Goal: Task Accomplishment & Management: Complete application form

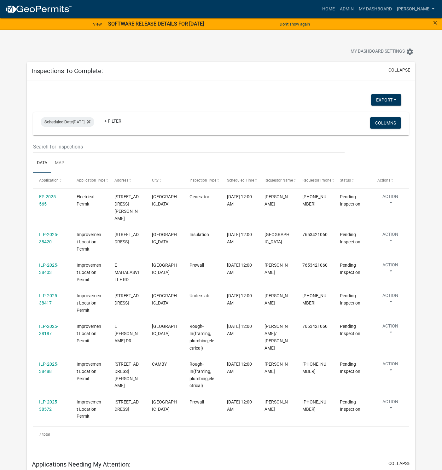
select select "1: 25"
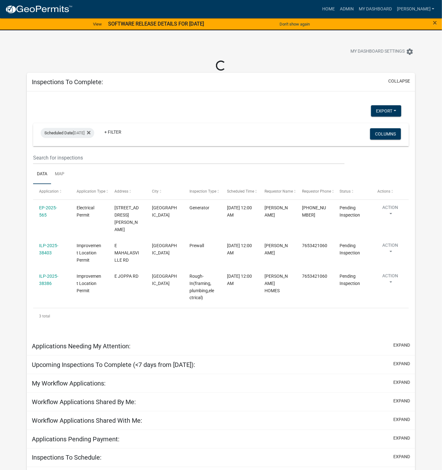
select select "1: 25"
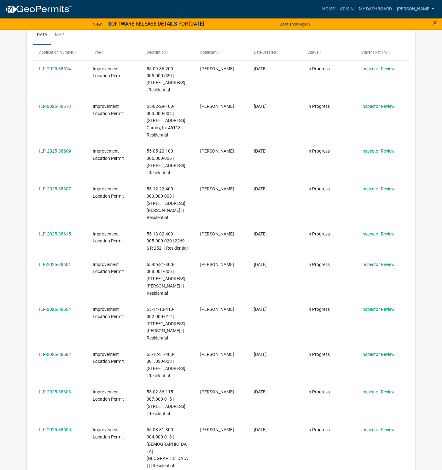
scroll to position [378, 0]
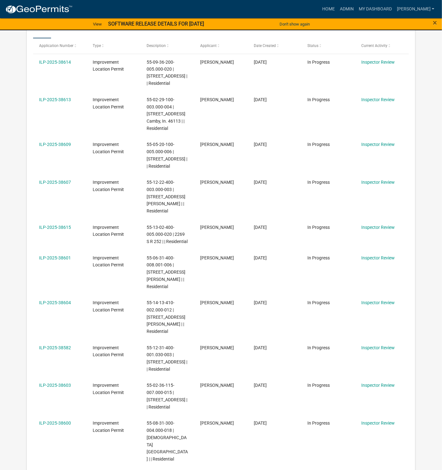
click at [56, 180] on link "ILP-2025-38607" at bounding box center [55, 182] width 32 height 5
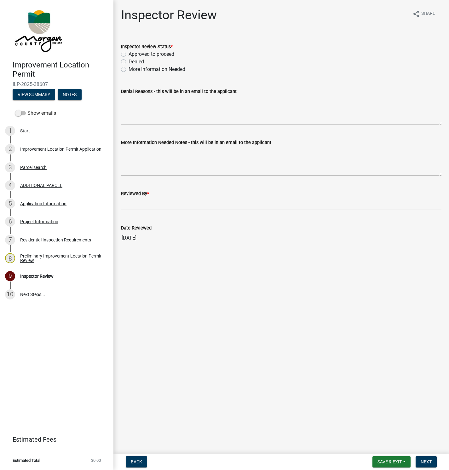
click at [42, 223] on div "Project Information" at bounding box center [39, 221] width 38 height 4
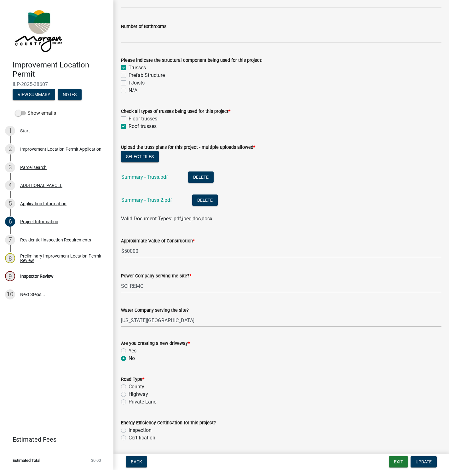
scroll to position [615, 0]
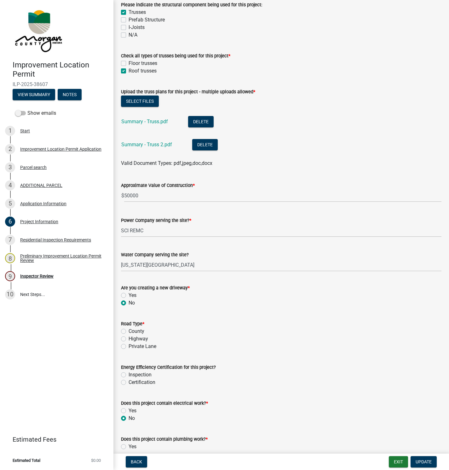
click at [130, 120] on link "Summary - Truss.pdf" at bounding box center [144, 122] width 47 height 6
click at [149, 144] on link "Summary - Truss 2.pdf" at bounding box center [146, 145] width 51 height 6
click at [156, 119] on link "Summary - Truss.pdf" at bounding box center [144, 122] width 47 height 6
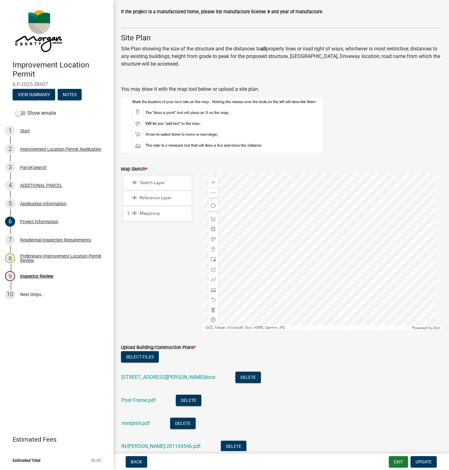
scroll to position [1229, 0]
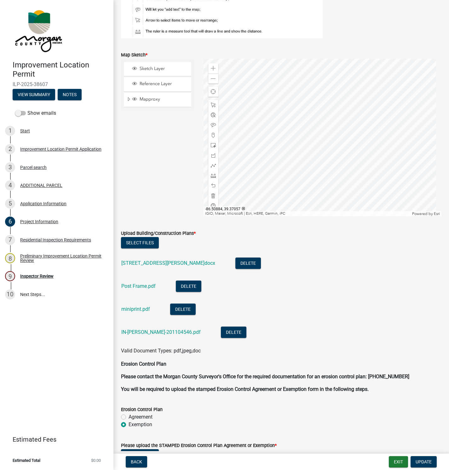
click at [143, 262] on link "[STREET_ADDRESS][PERSON_NAME]docx" at bounding box center [168, 263] width 94 height 6
click at [133, 286] on link "Post Frame.pdf" at bounding box center [138, 286] width 34 height 6
click at [136, 309] on link "miniprint.pdf" at bounding box center [135, 309] width 29 height 6
click at [136, 332] on link "IN-[PERSON_NAME]-201104546.pdf" at bounding box center [160, 332] width 79 height 6
click at [38, 275] on div "Inspector Review" at bounding box center [36, 276] width 33 height 4
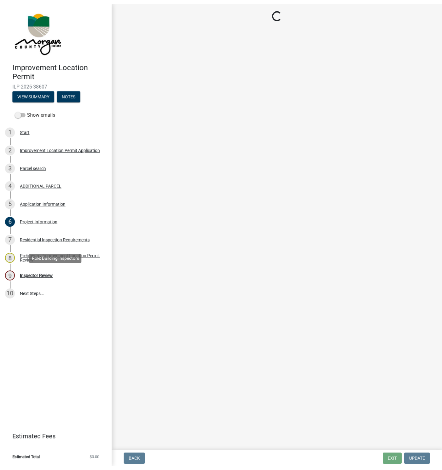
scroll to position [0, 0]
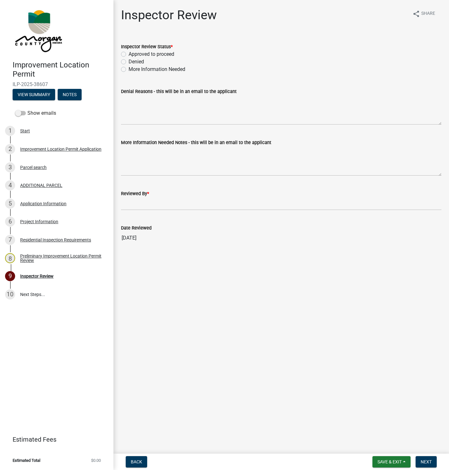
click at [129, 54] on label "Approved to proceed" at bounding box center [152, 54] width 46 height 8
click at [129, 54] on input "Approved to proceed" at bounding box center [131, 52] width 4 height 4
radio input "true"
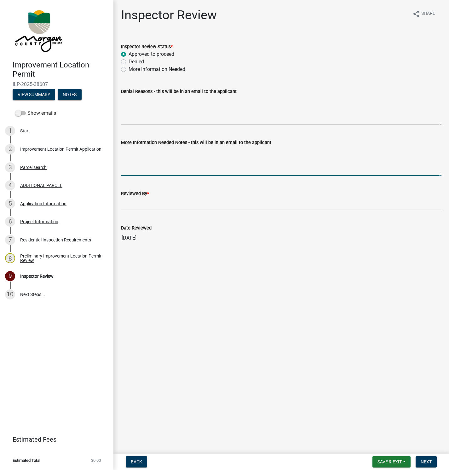
click at [130, 154] on textarea "More Information Needed Notes - this will be in an email to the applicant" at bounding box center [281, 161] width 321 height 30
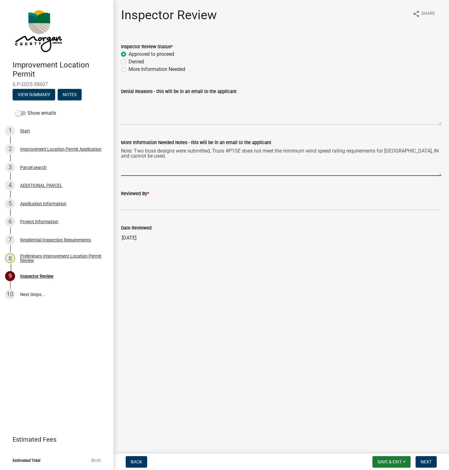
click at [229, 149] on textarea "Note: Two truss designs were submitted, Truss #P1SE does not meet the minimum w…" at bounding box center [281, 161] width 321 height 30
click at [192, 159] on textarea "Note: Two truss designs were submitted, Truss # P1SE does not meet the minimum …" at bounding box center [281, 161] width 321 height 30
type textarea "Note: Two truss designs were submitted, Truss # P1SE does not meet the minimum …"
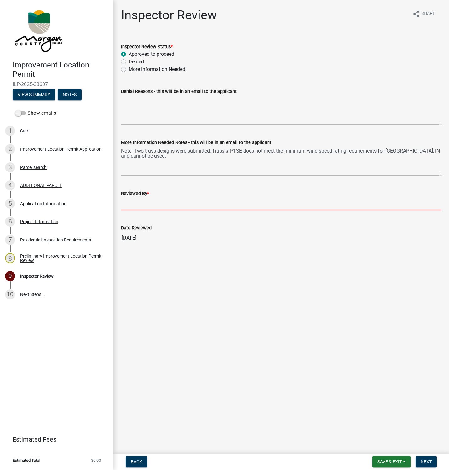
click at [155, 200] on input "Reviewed By *" at bounding box center [281, 203] width 321 height 13
type input "[PERSON_NAME]"
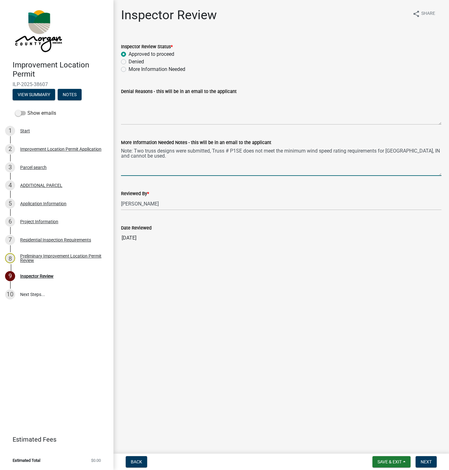
click at [164, 157] on textarea "Note: Two truss designs were submitted, Truss # P1SE does not meet the minimum …" at bounding box center [281, 161] width 321 height 30
click at [184, 156] on textarea "Note: Two truss designs were submitted, Truss # P1SE does not meet the minimum …" at bounding box center [281, 161] width 321 height 30
click at [258, 156] on textarea "Note: Two truss designs were submitted, Truss # P1SE does not meet the minimum …" at bounding box center [281, 161] width 321 height 30
type textarea "Note: Two truss designs were submitted, Truss # P1SE does not meet the minimum …"
click at [425, 460] on span "Next" at bounding box center [426, 461] width 11 height 5
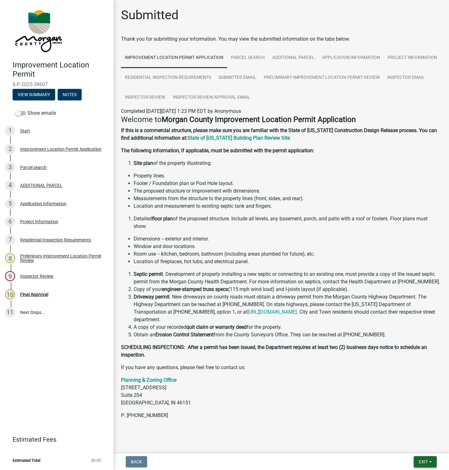
click at [426, 462] on span "Exit" at bounding box center [423, 461] width 9 height 5
click at [397, 444] on button "Save & Exit" at bounding box center [411, 445] width 50 height 15
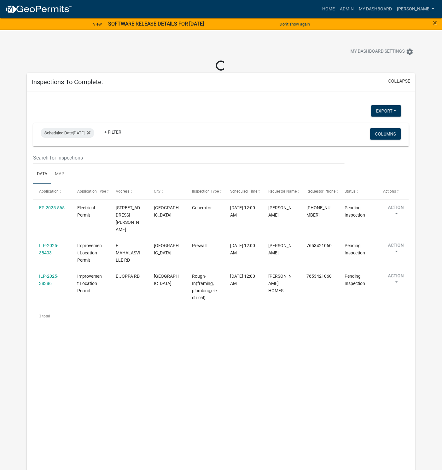
select select "1: 25"
